Goal: Information Seeking & Learning: Understand process/instructions

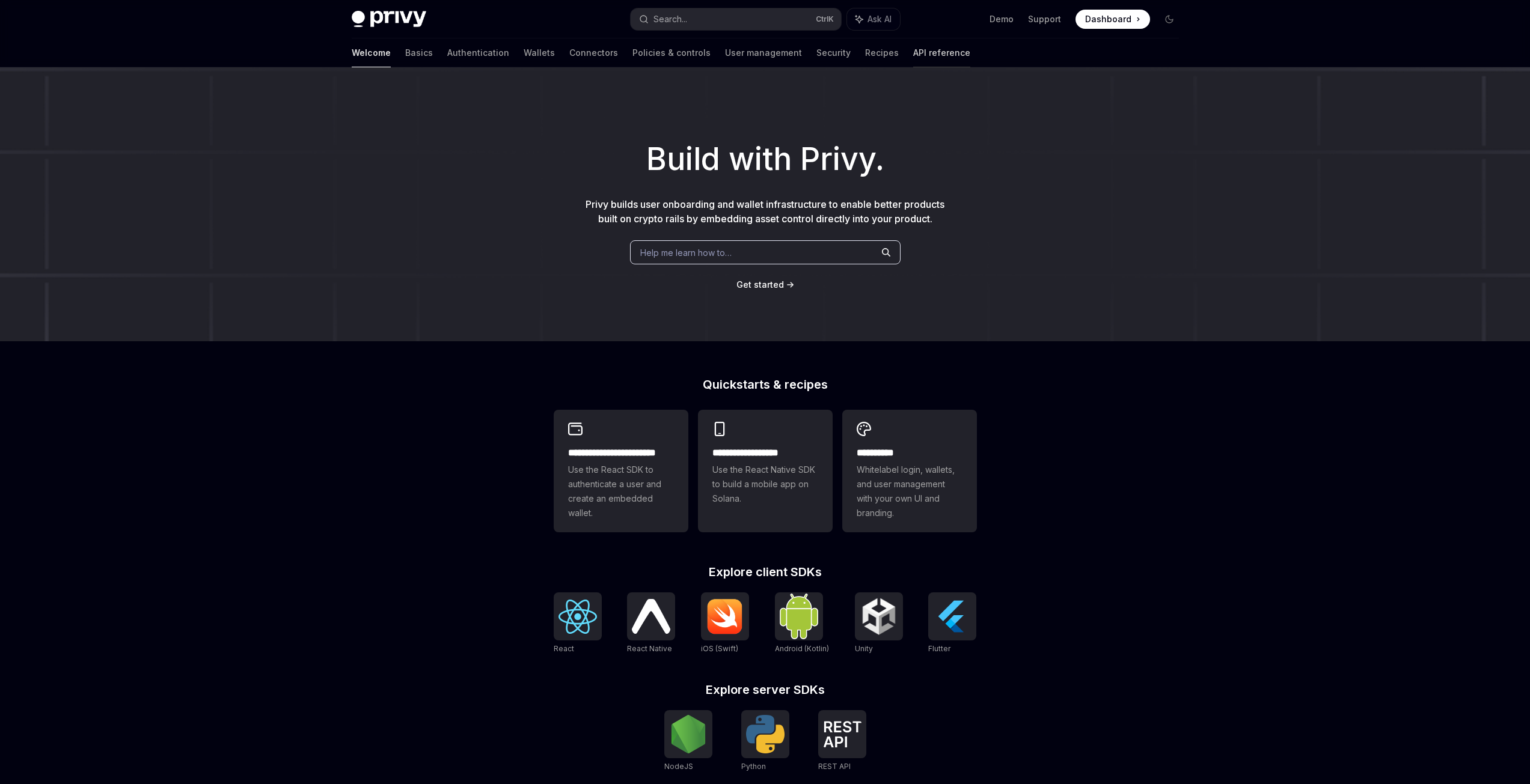
click at [913, 54] on link "API reference" at bounding box center [941, 52] width 57 height 29
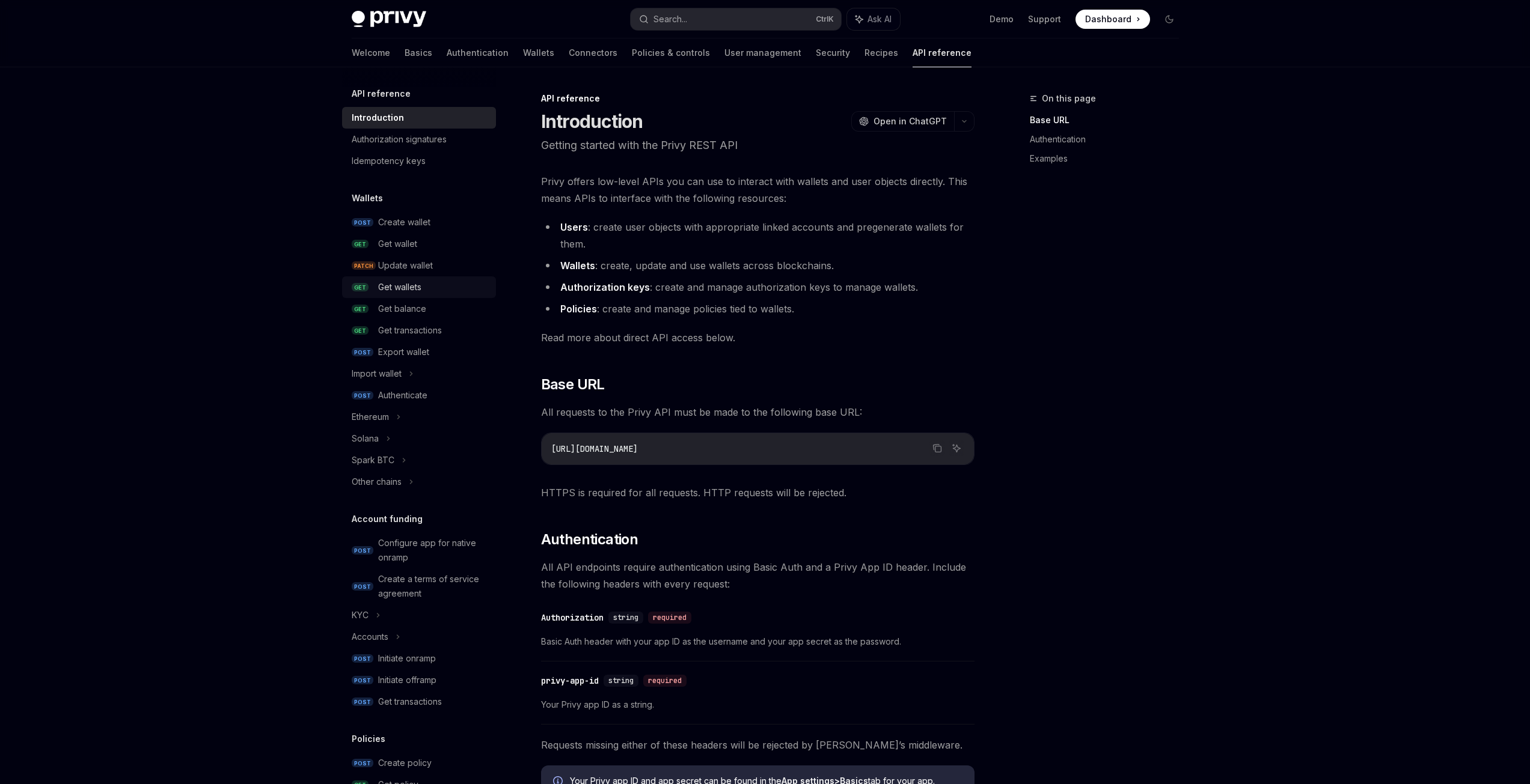
drag, startPoint x: 424, startPoint y: 295, endPoint x: 419, endPoint y: 303, distance: 9.4
click at [424, 296] on link "GET Get wallets" at bounding box center [418, 287] width 154 height 21
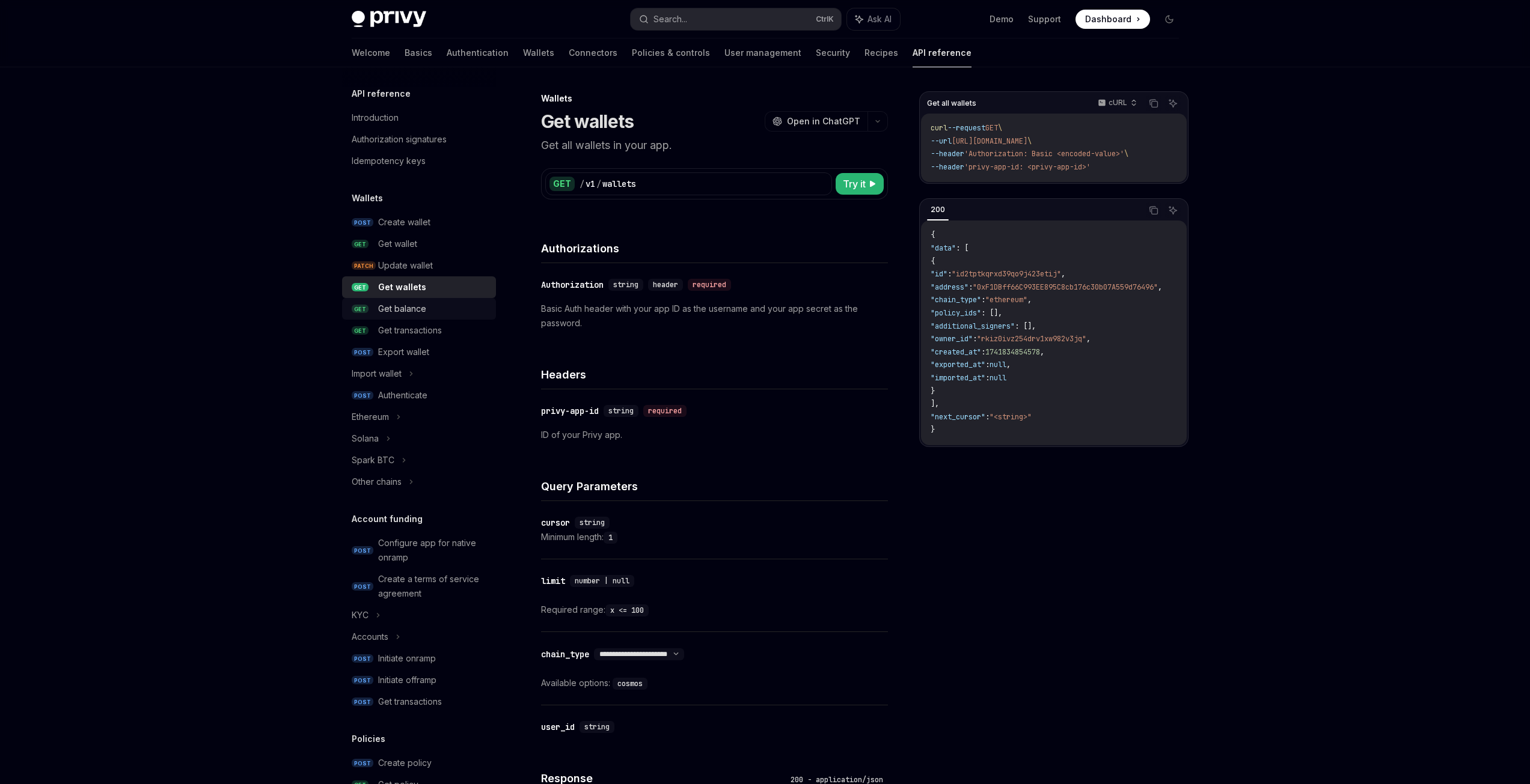
click at [418, 305] on div "Get balance" at bounding box center [402, 309] width 48 height 15
type textarea "*"
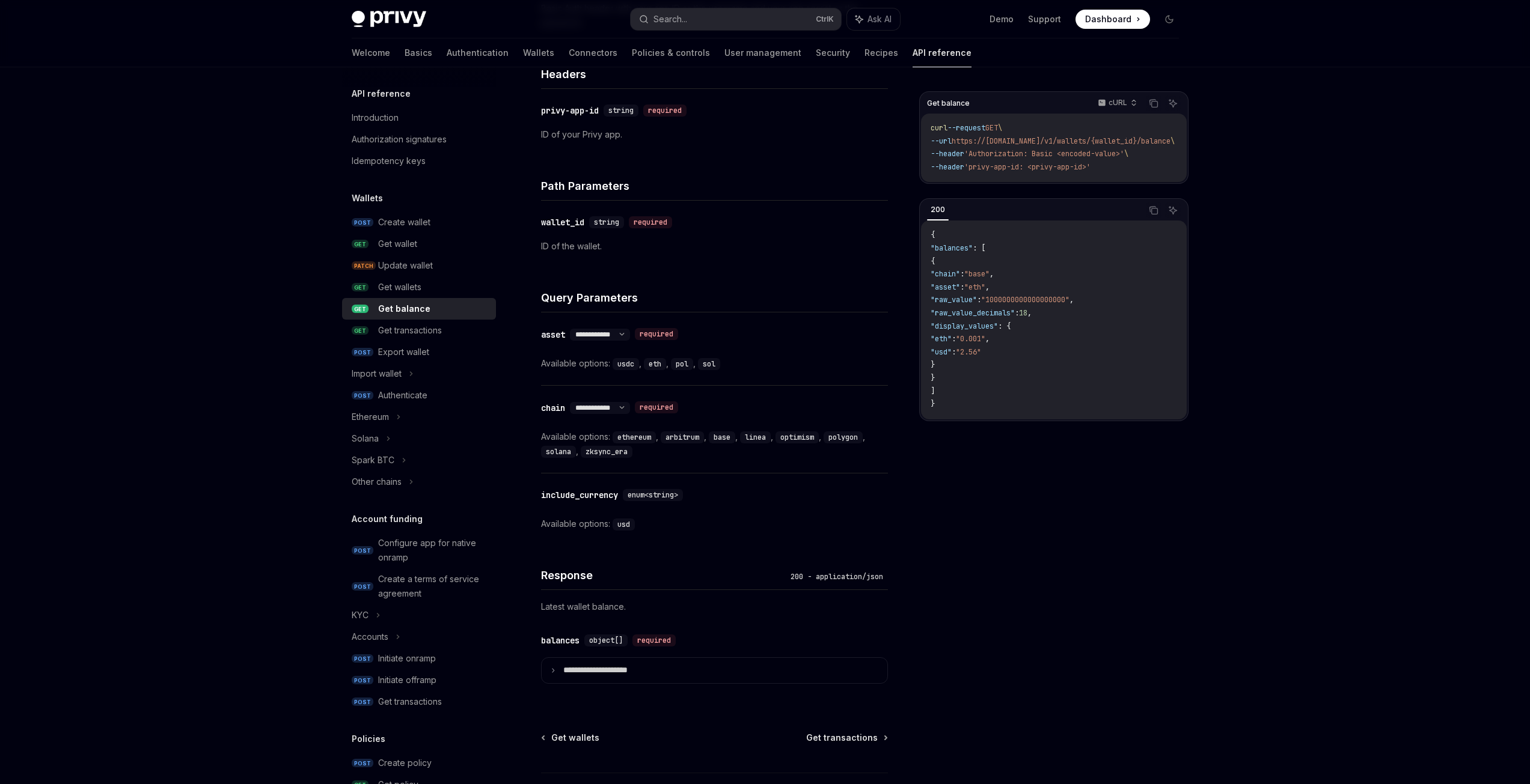
scroll to position [392, 0]
